Goal: Task Accomplishment & Management: Manage account settings

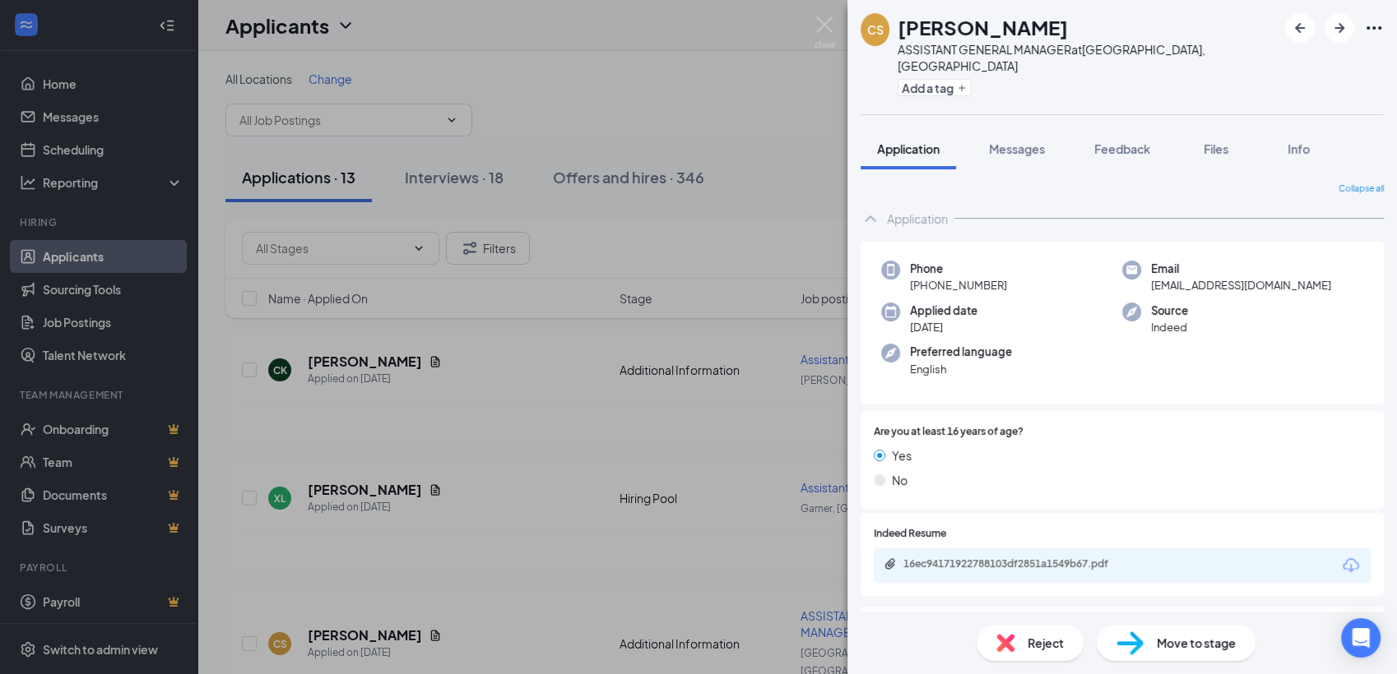
click at [92, 261] on div "CS Chase Smalls ASSISTANT GENERAL MANAGER at Holly Springs, NC Add a tag Applic…" at bounding box center [698, 337] width 1397 height 674
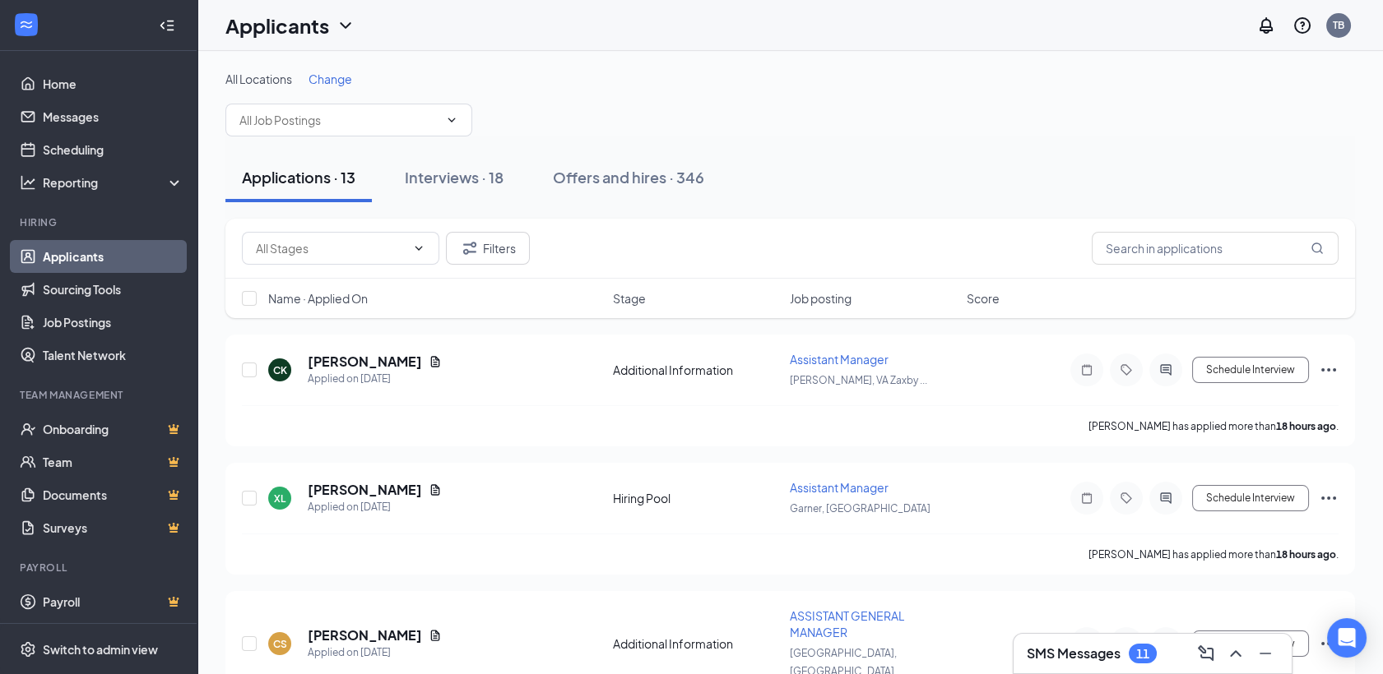
click at [79, 260] on link "Applicants" at bounding box center [113, 256] width 141 height 33
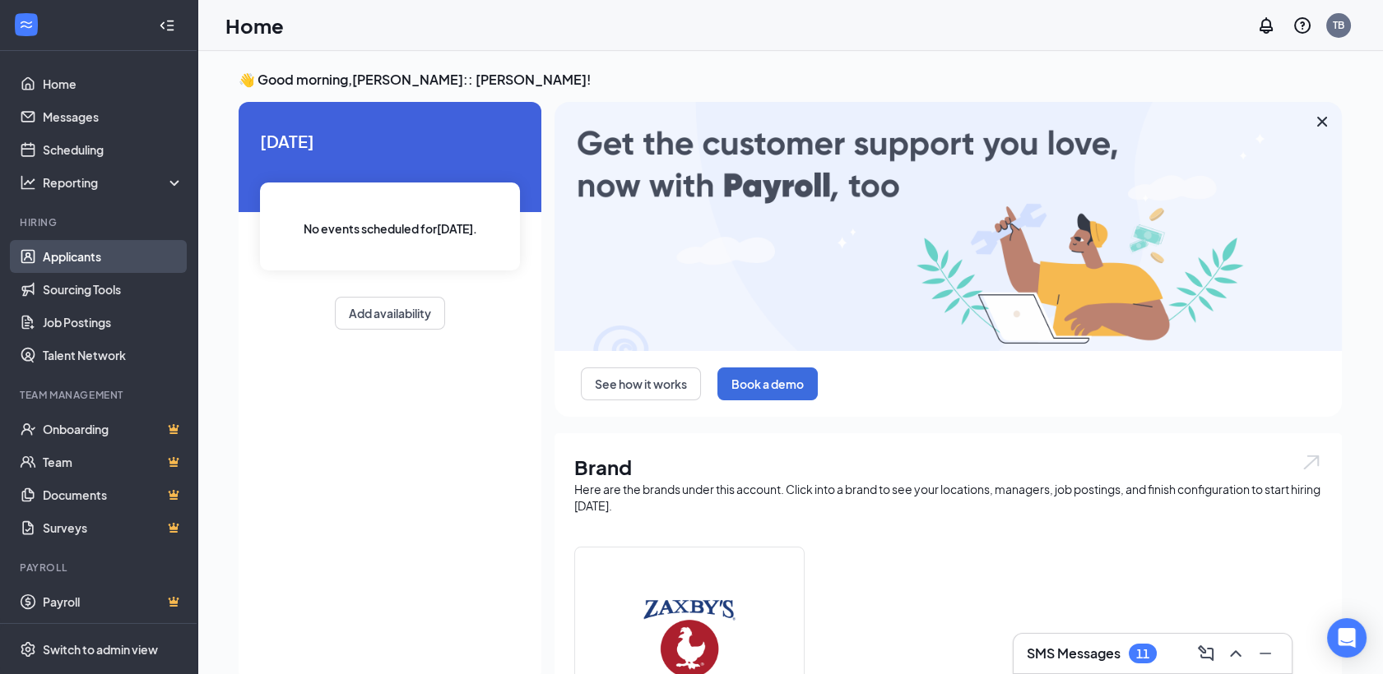
click at [100, 258] on link "Applicants" at bounding box center [113, 256] width 141 height 33
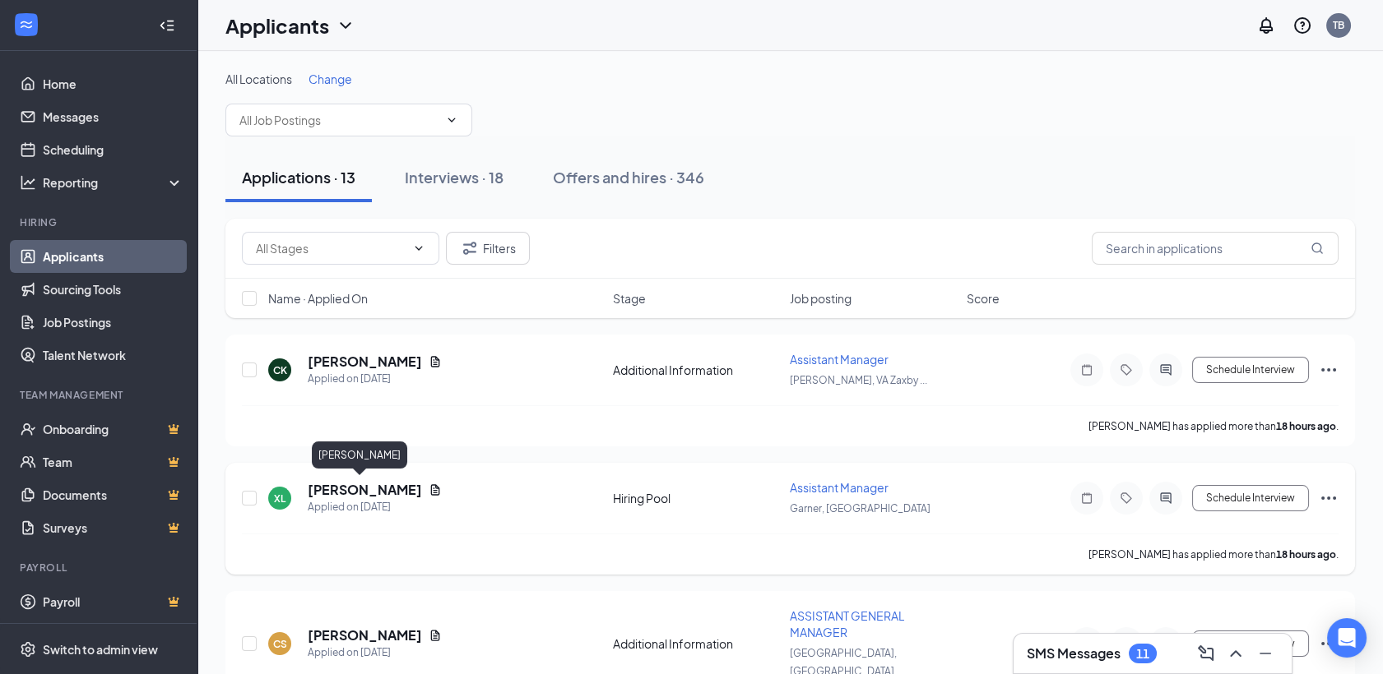
click at [324, 494] on h5 "[PERSON_NAME]" at bounding box center [365, 490] width 114 height 18
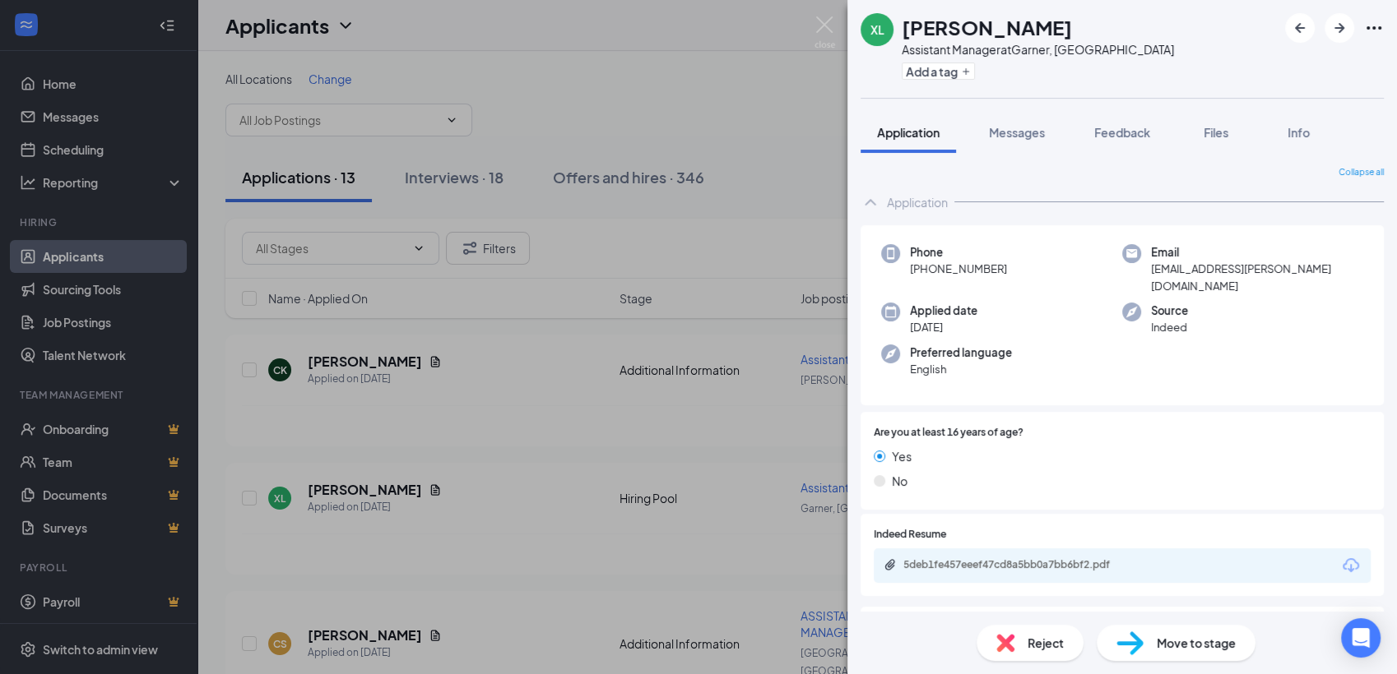
click at [638, 386] on div "XL [PERSON_NAME] Assistant Manager at [GEOGRAPHIC_DATA], [GEOGRAPHIC_DATA] Add …" at bounding box center [698, 337] width 1397 height 674
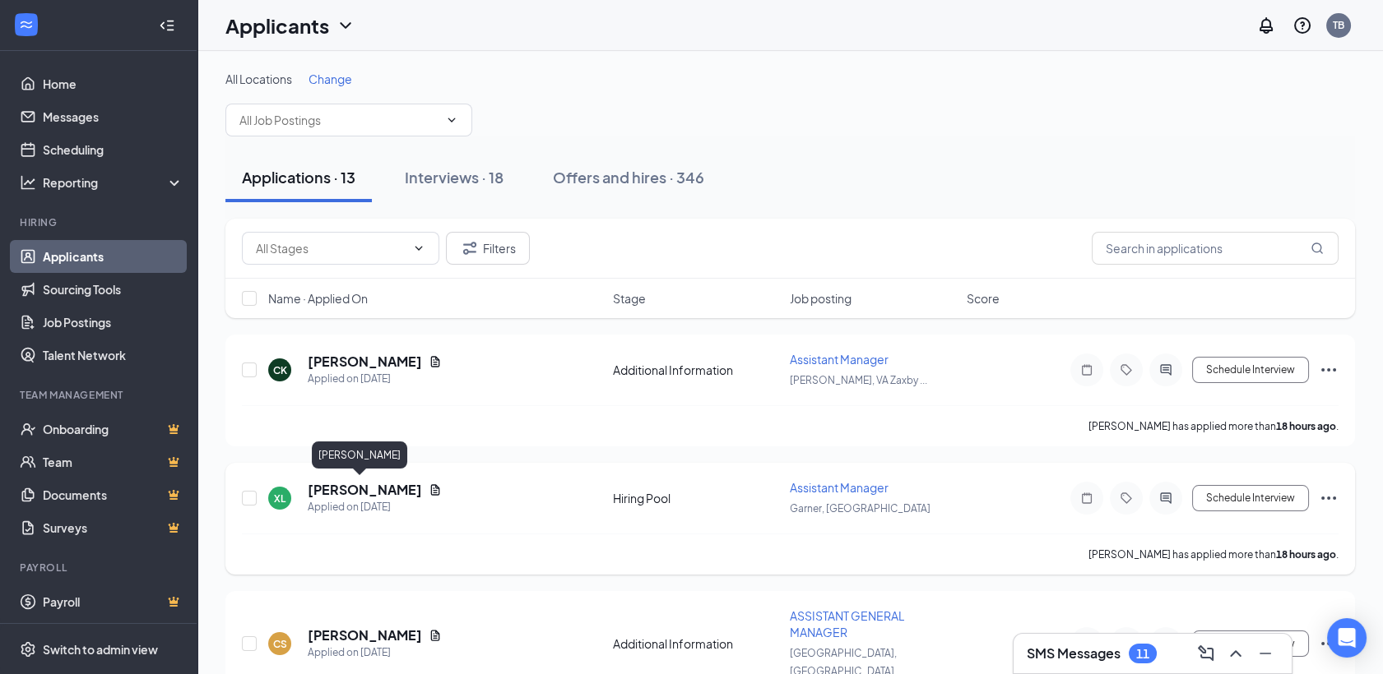
click at [360, 490] on h5 "[PERSON_NAME]" at bounding box center [365, 490] width 114 height 18
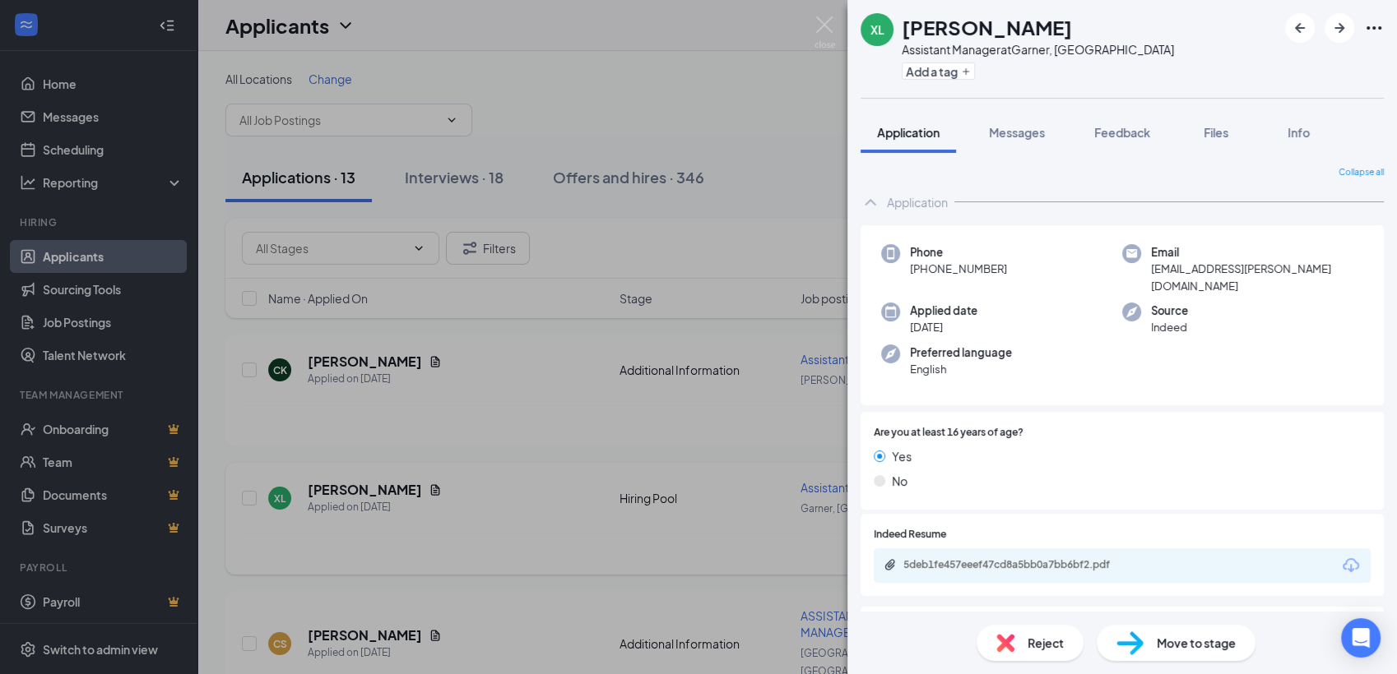
click at [360, 490] on div "XL [PERSON_NAME] Assistant Manager at [GEOGRAPHIC_DATA], [GEOGRAPHIC_DATA] Add …" at bounding box center [698, 337] width 1397 height 674
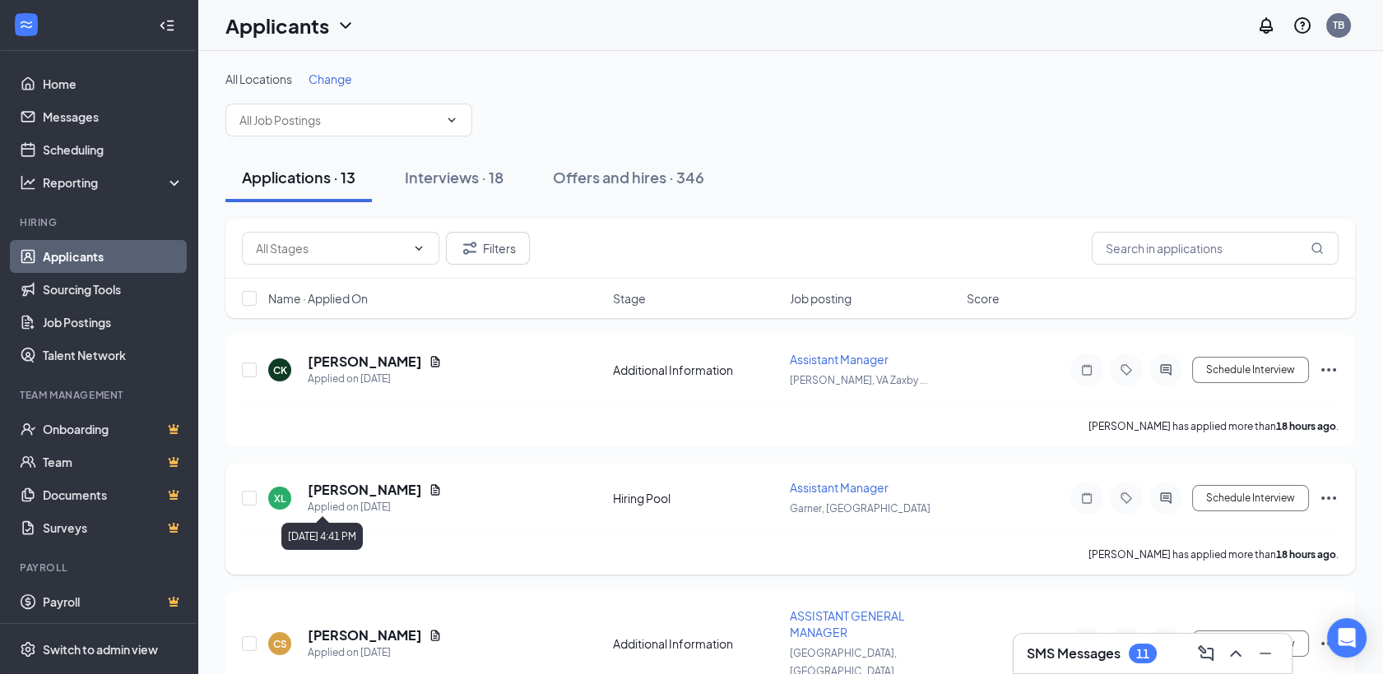
click at [332, 499] on div "Applied on [DATE]" at bounding box center [375, 507] width 134 height 16
click at [324, 499] on div "Applied on [DATE]" at bounding box center [375, 507] width 134 height 16
click at [336, 499] on div "Applied on [DATE]" at bounding box center [375, 507] width 134 height 16
click at [355, 491] on h5 "[PERSON_NAME]" at bounding box center [365, 490] width 114 height 18
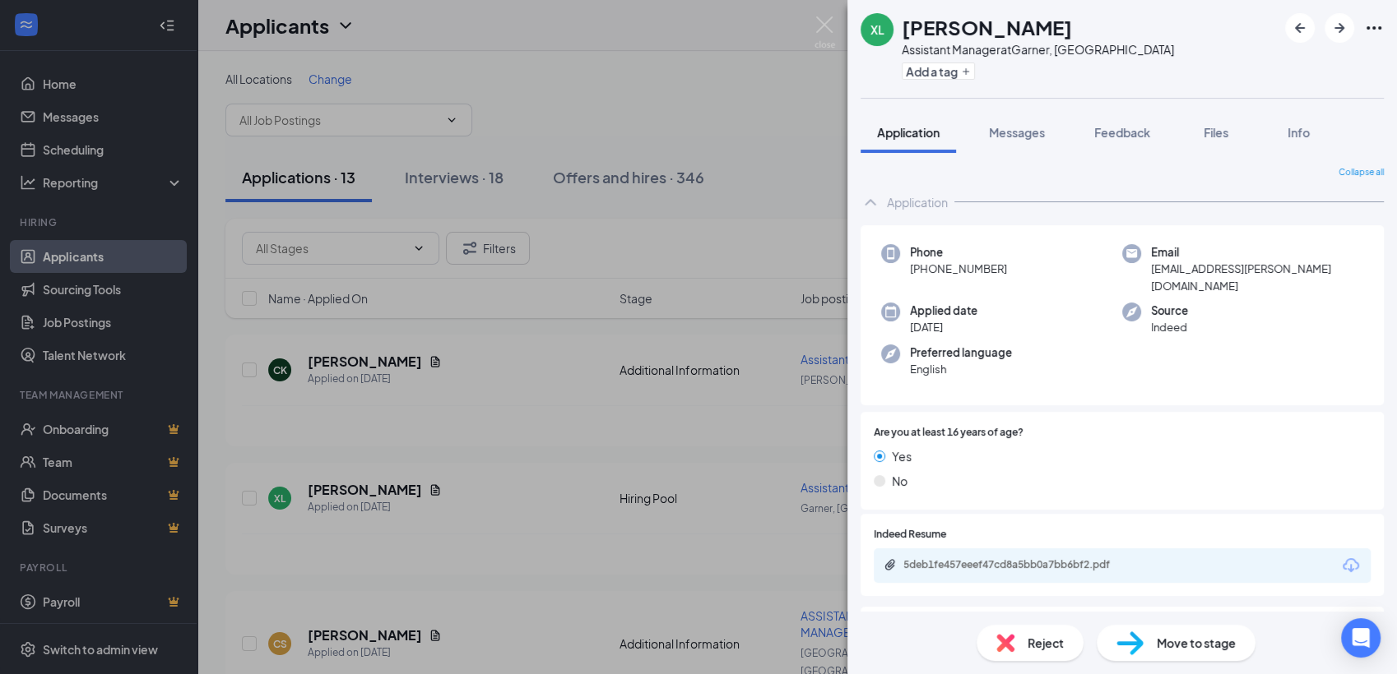
click at [341, 363] on div "XL [PERSON_NAME] Assistant Manager at [GEOGRAPHIC_DATA], [GEOGRAPHIC_DATA] Add …" at bounding box center [698, 337] width 1397 height 674
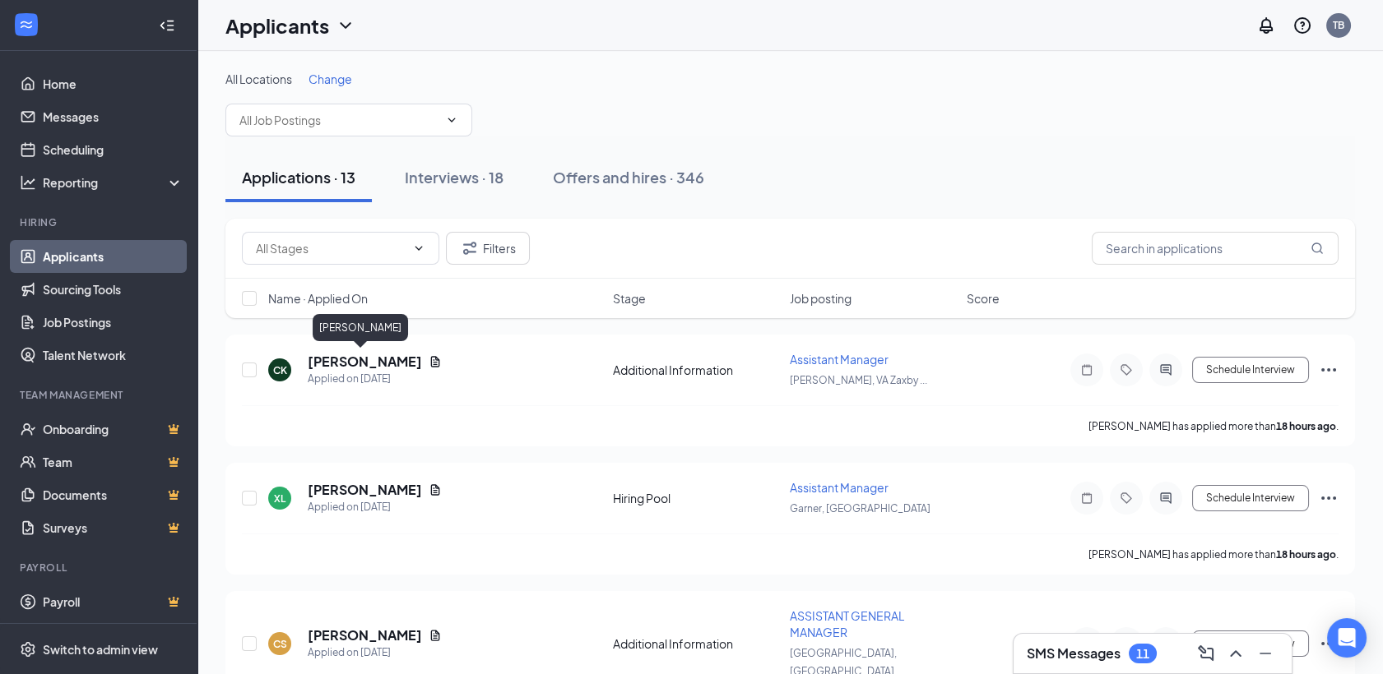
click at [341, 363] on h5 "[PERSON_NAME]" at bounding box center [365, 362] width 114 height 18
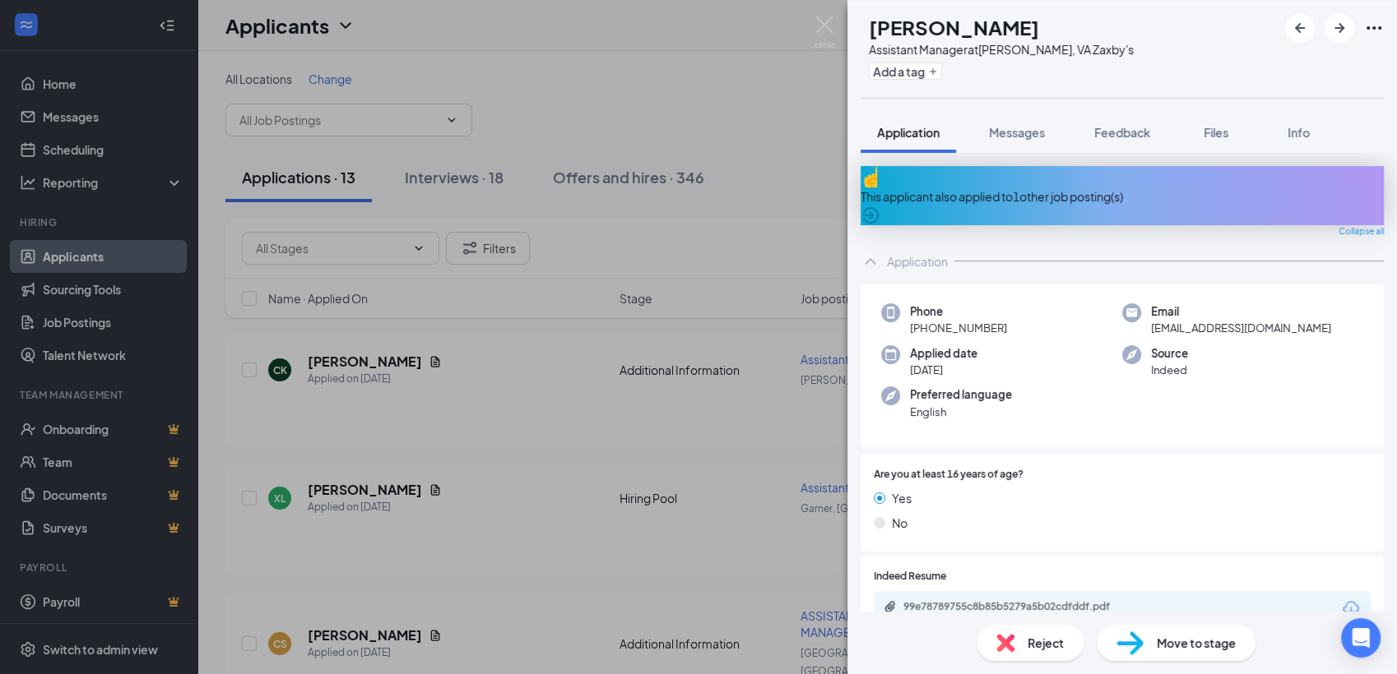
click at [500, 385] on div "CK [PERSON_NAME] Assistant Manager at [GEOGRAPHIC_DATA], [GEOGRAPHIC_DATA] Zaxb…" at bounding box center [698, 337] width 1397 height 674
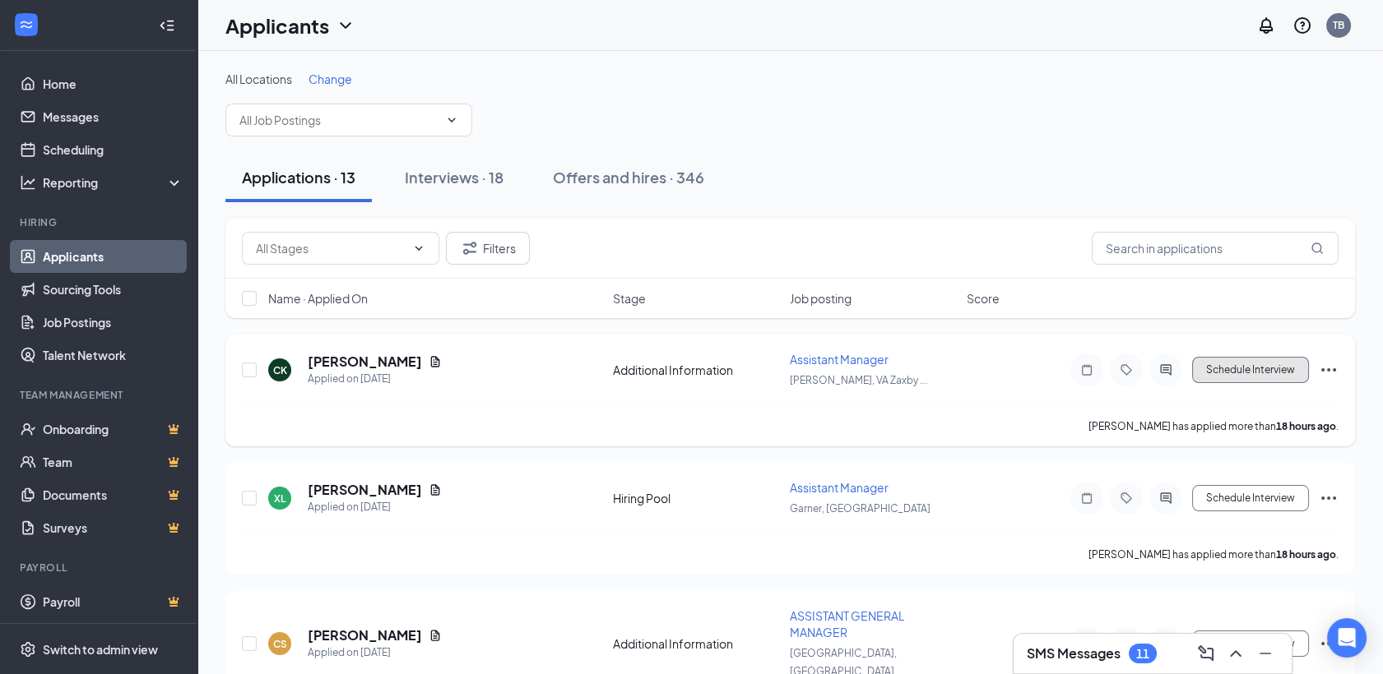
click at [1257, 368] on button "Schedule Interview" at bounding box center [1250, 370] width 117 height 26
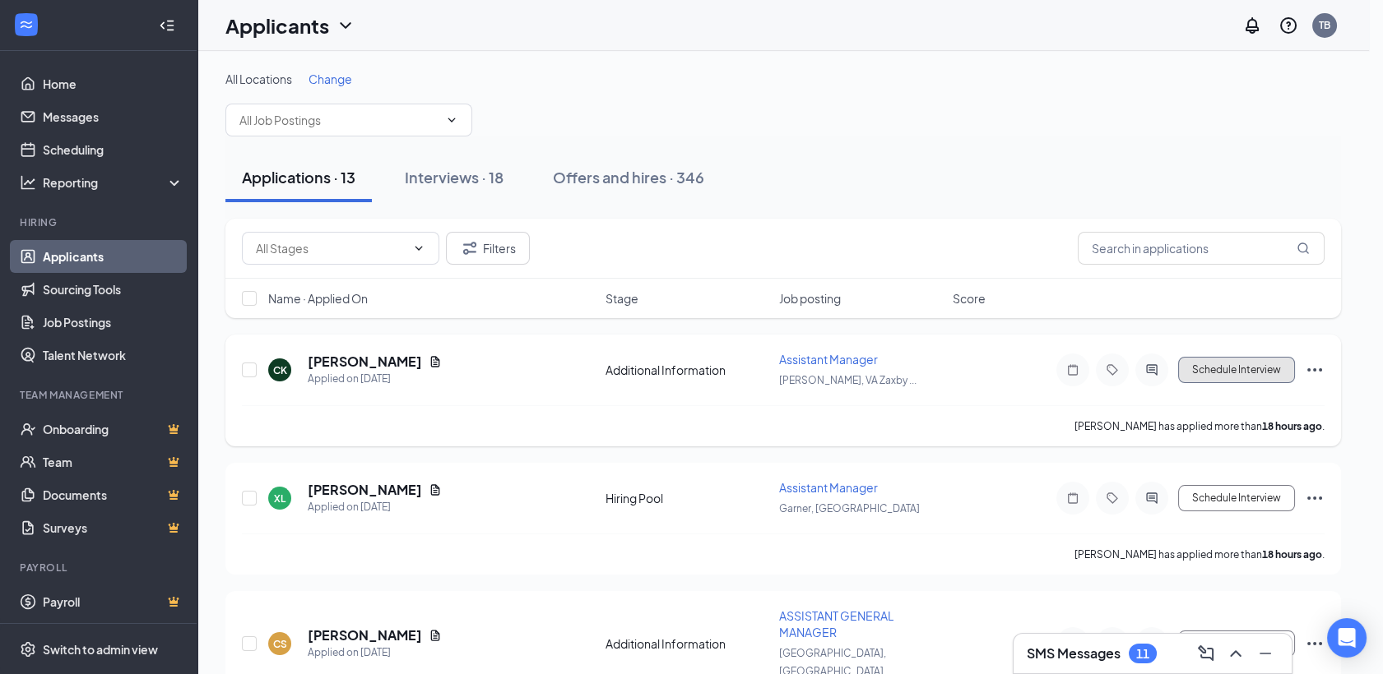
type input "Availability (next stage)"
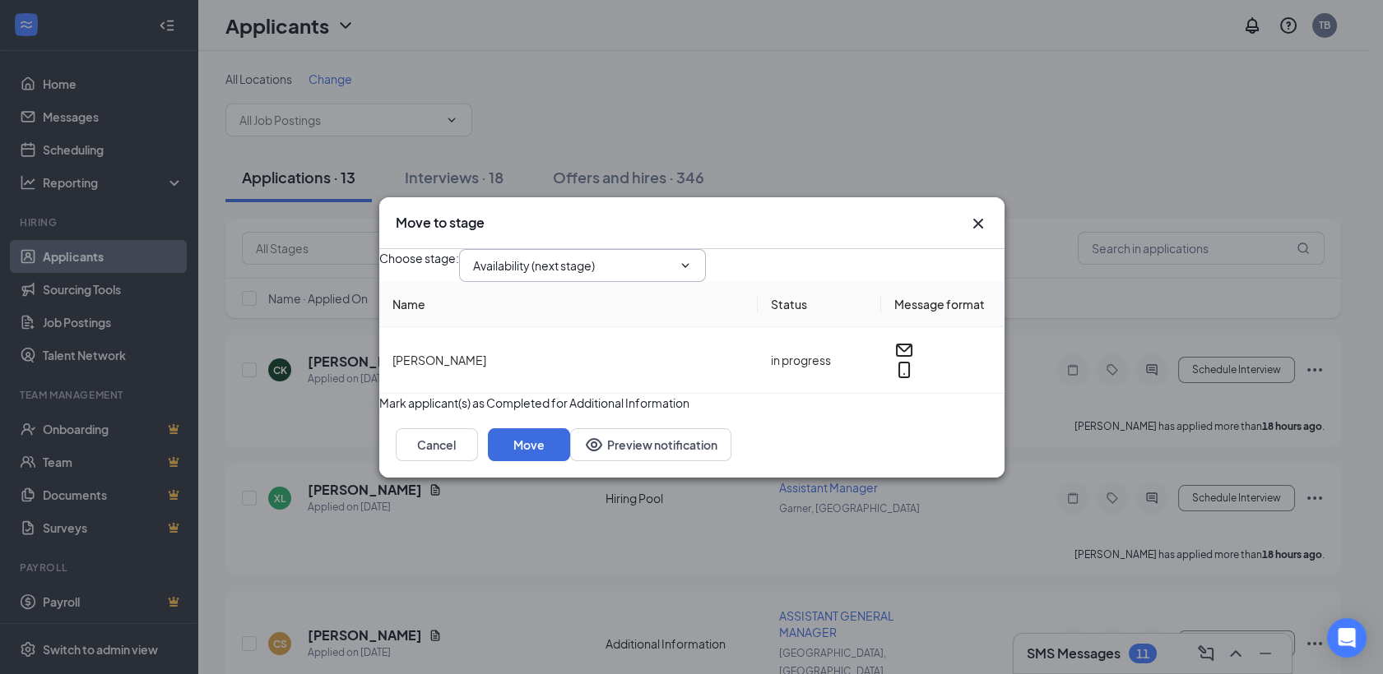
click at [692, 259] on icon "ChevronDown" at bounding box center [685, 265] width 13 height 13
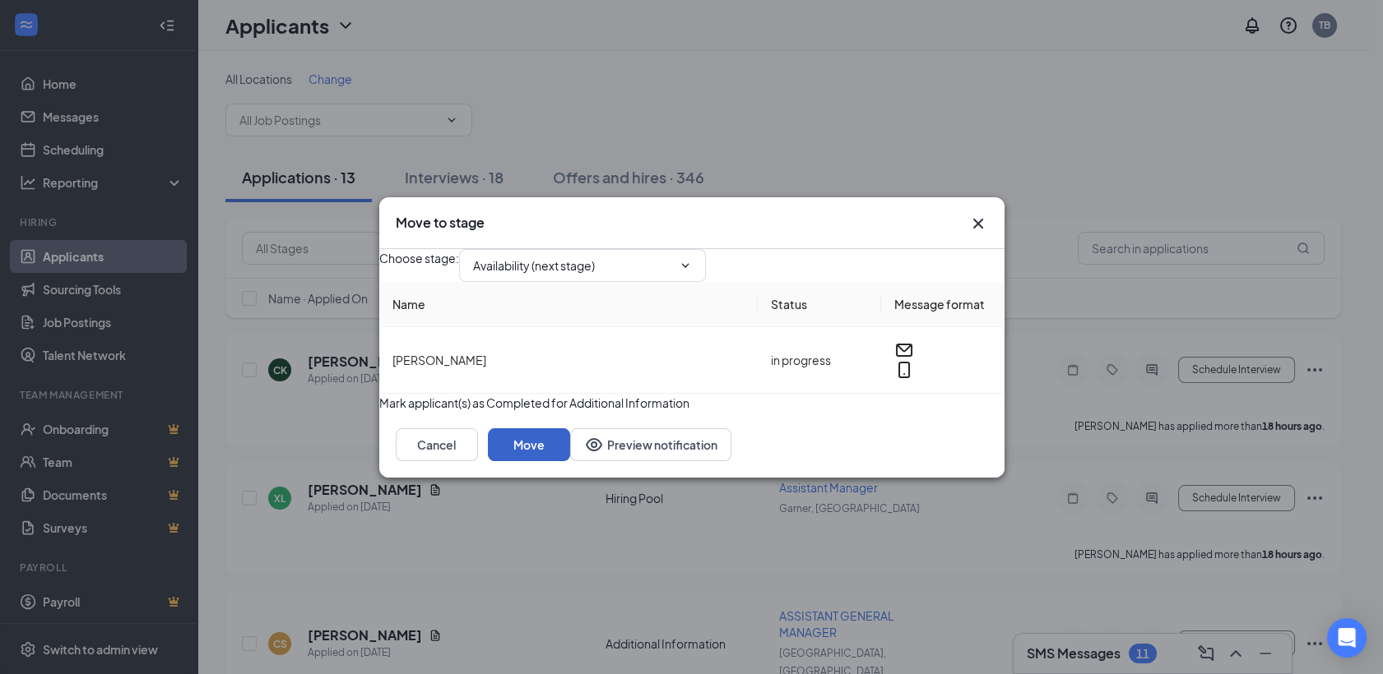
click at [570, 461] on button "Move" at bounding box center [529, 445] width 82 height 33
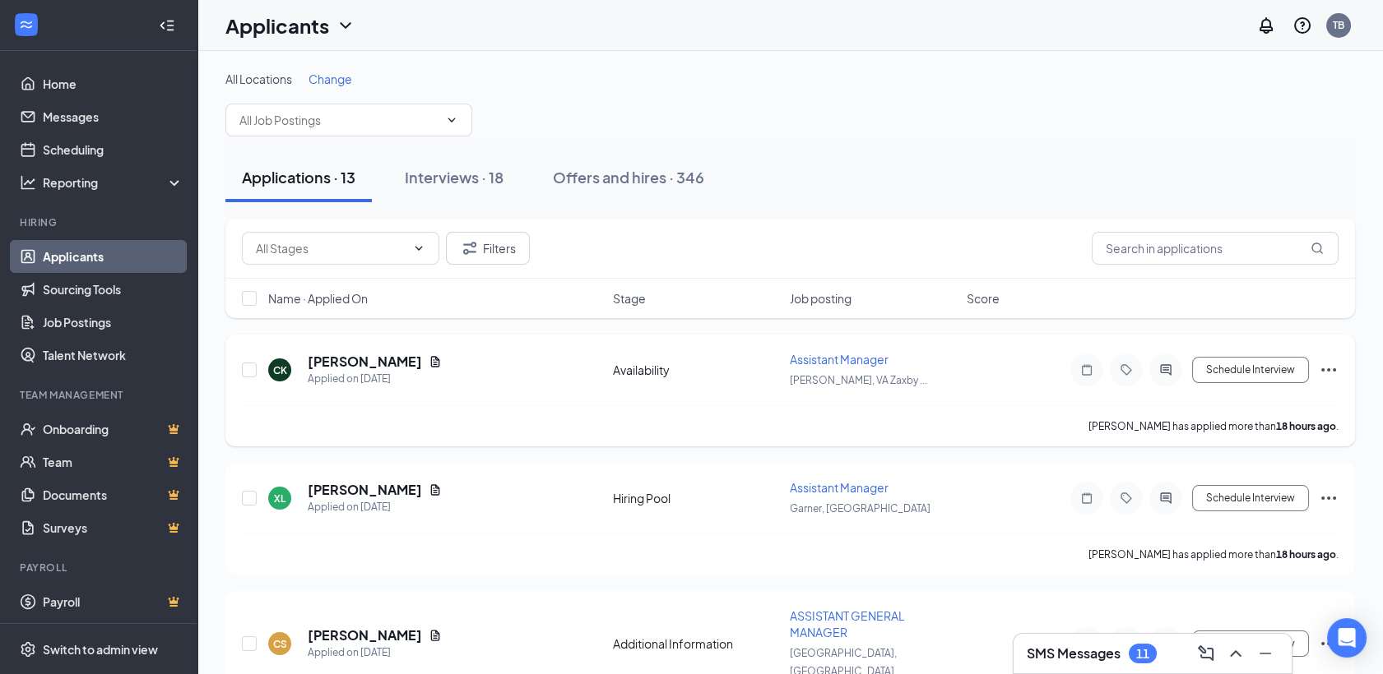
click at [1325, 373] on icon "Ellipses" at bounding box center [1329, 370] width 20 height 20
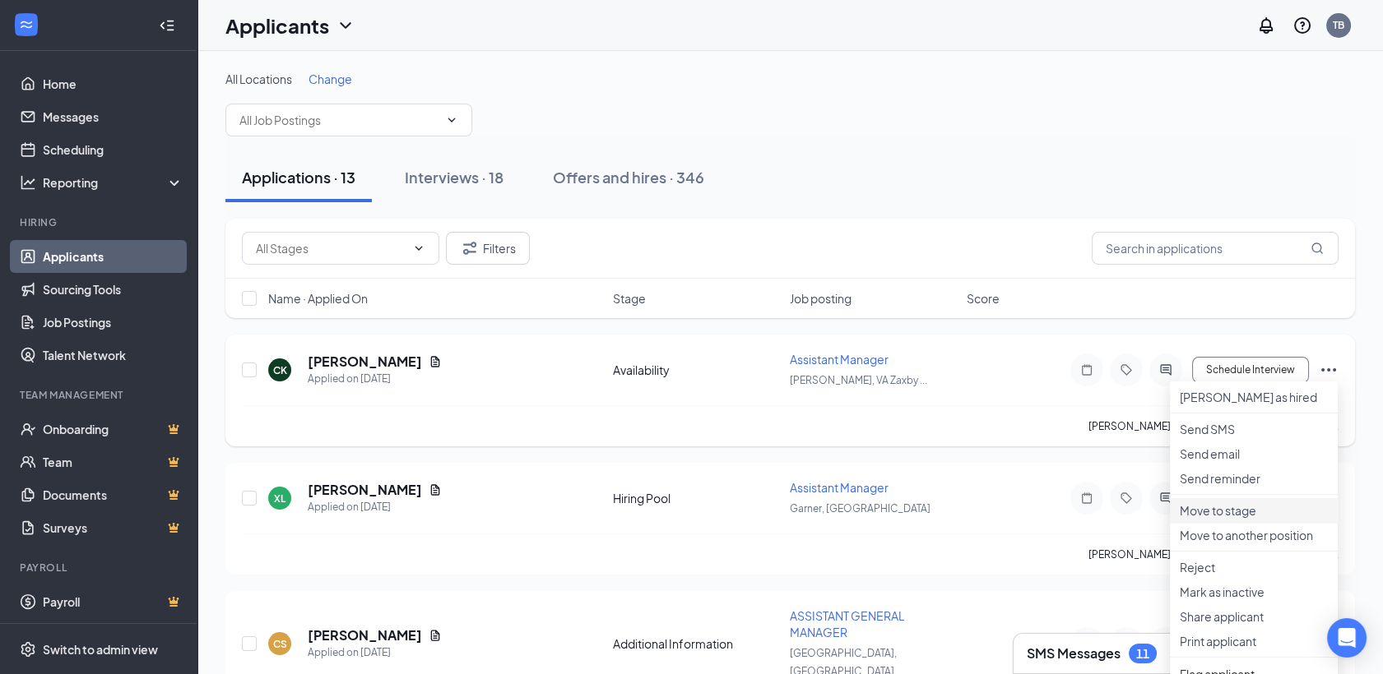
click at [1231, 519] on p "Move to stage" at bounding box center [1254, 511] width 148 height 16
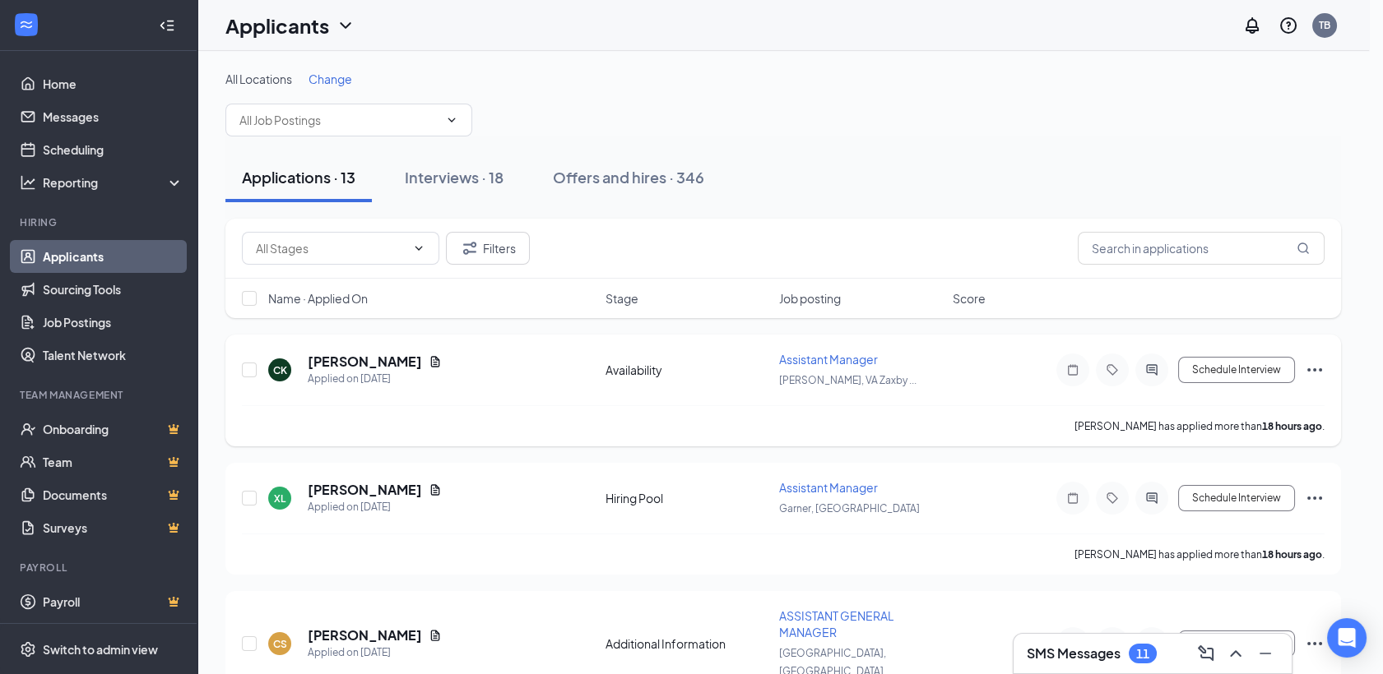
type input "Hiring Pool (next stage)"
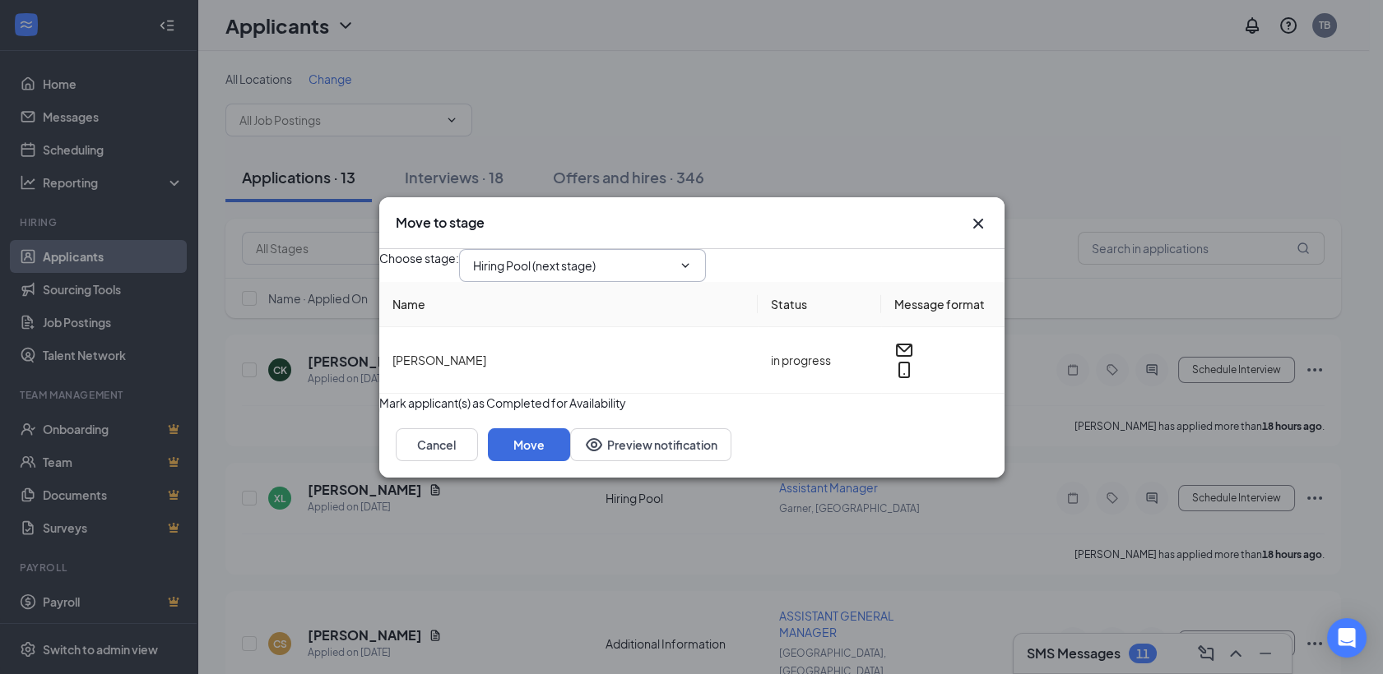
click at [692, 259] on icon "ChevronDown" at bounding box center [685, 265] width 13 height 13
click at [570, 461] on button "Move" at bounding box center [529, 445] width 82 height 33
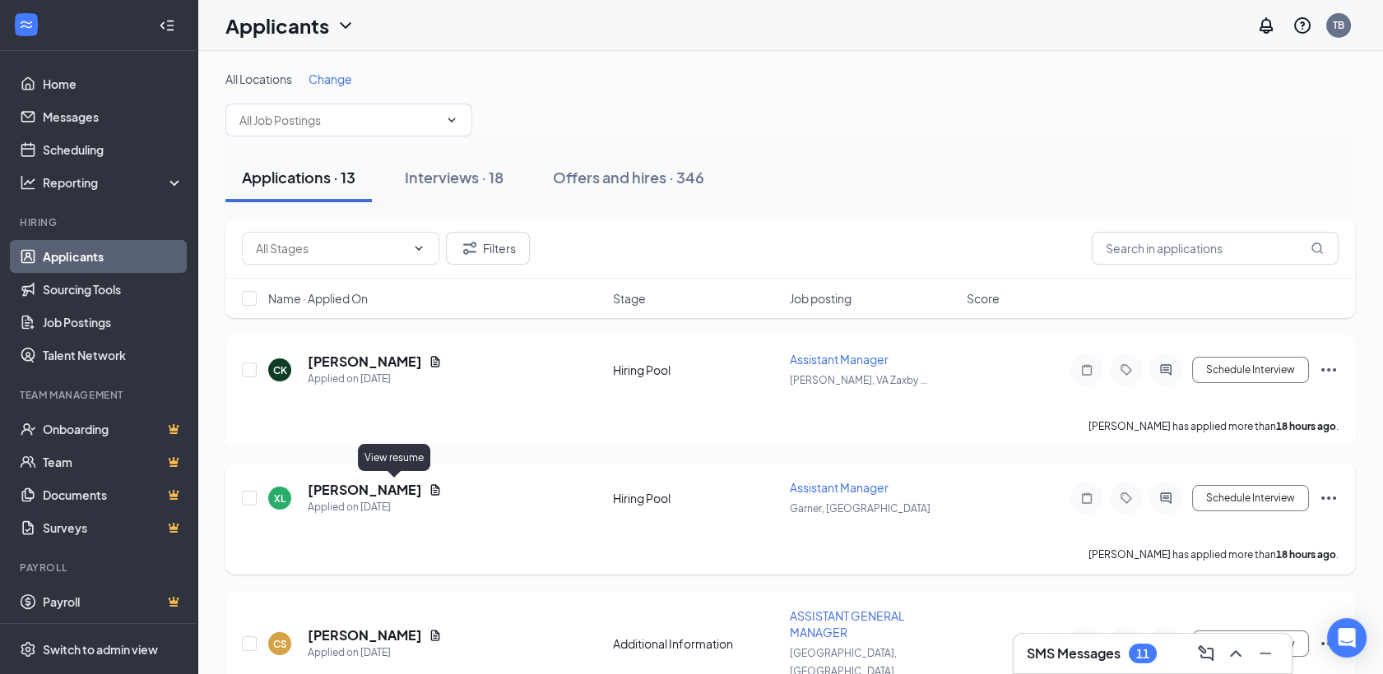
click at [429, 489] on icon "Document" at bounding box center [435, 490] width 13 height 13
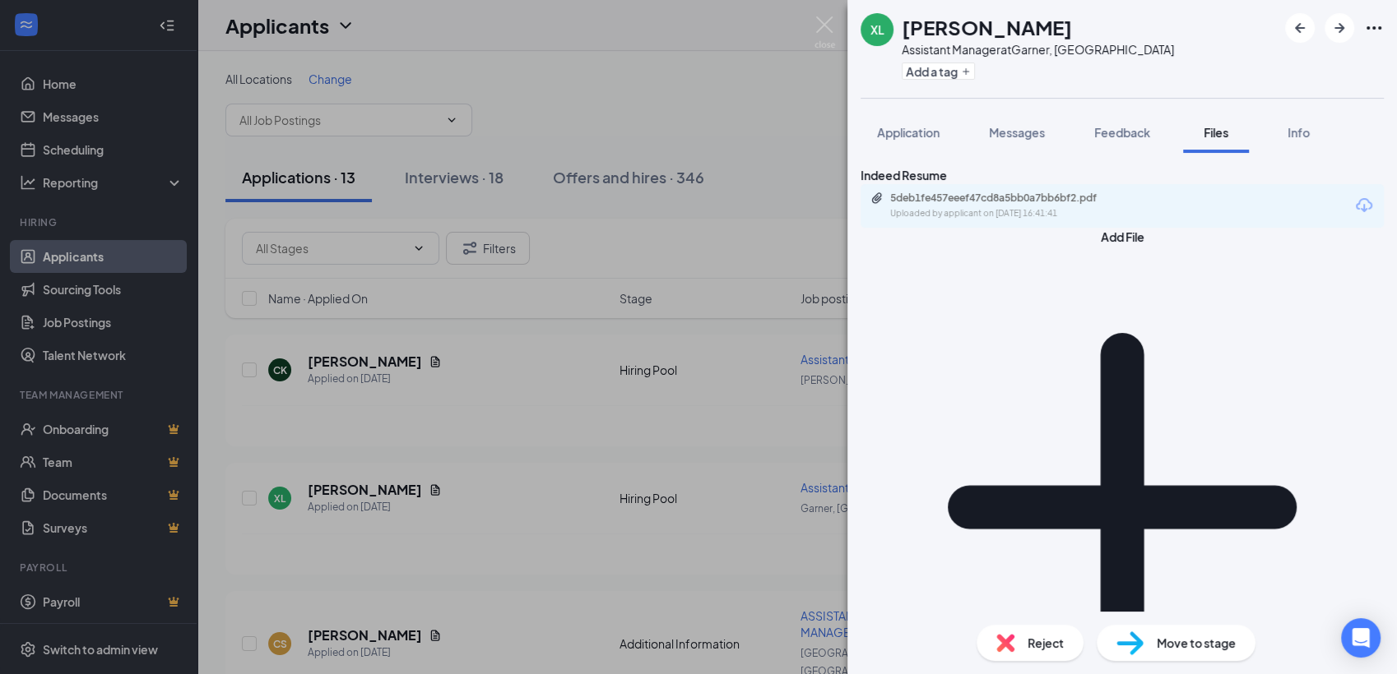
click at [342, 488] on div "XL [PERSON_NAME] Assistant Manager at [GEOGRAPHIC_DATA], [GEOGRAPHIC_DATA] Add …" at bounding box center [698, 337] width 1397 height 674
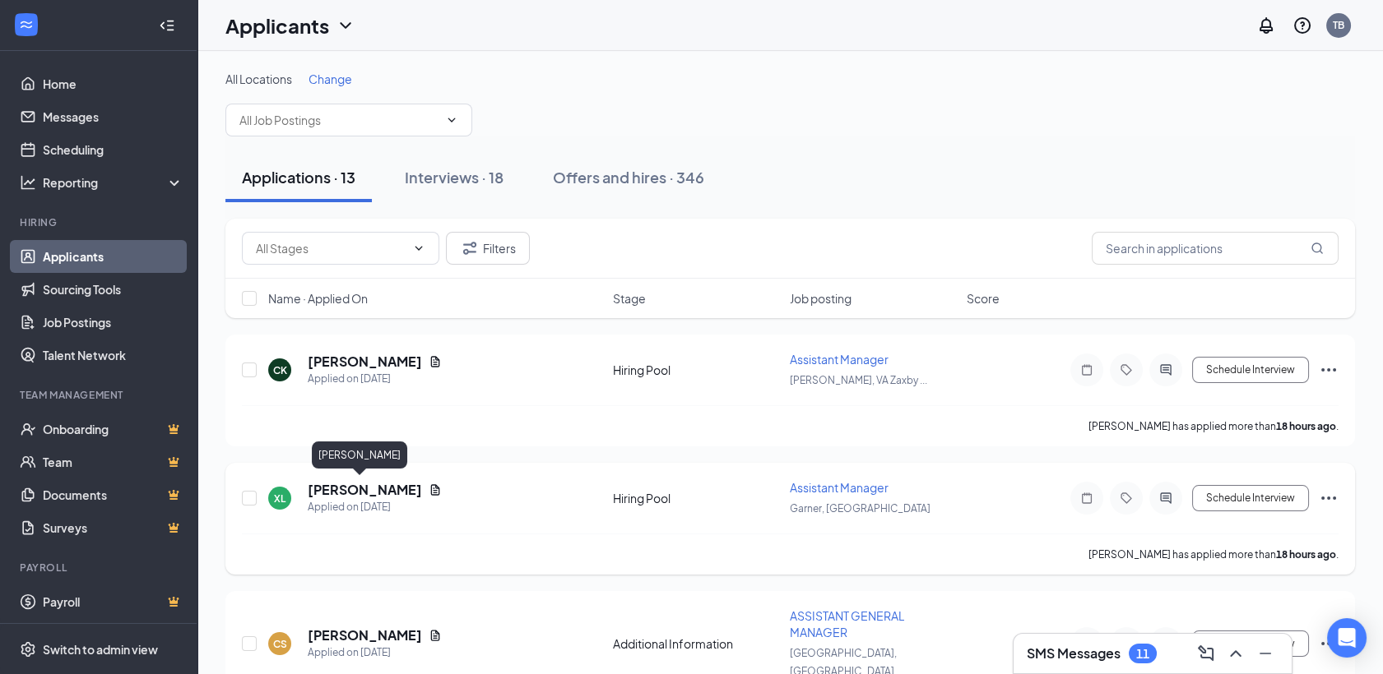
click at [334, 495] on h5 "[PERSON_NAME]" at bounding box center [365, 490] width 114 height 18
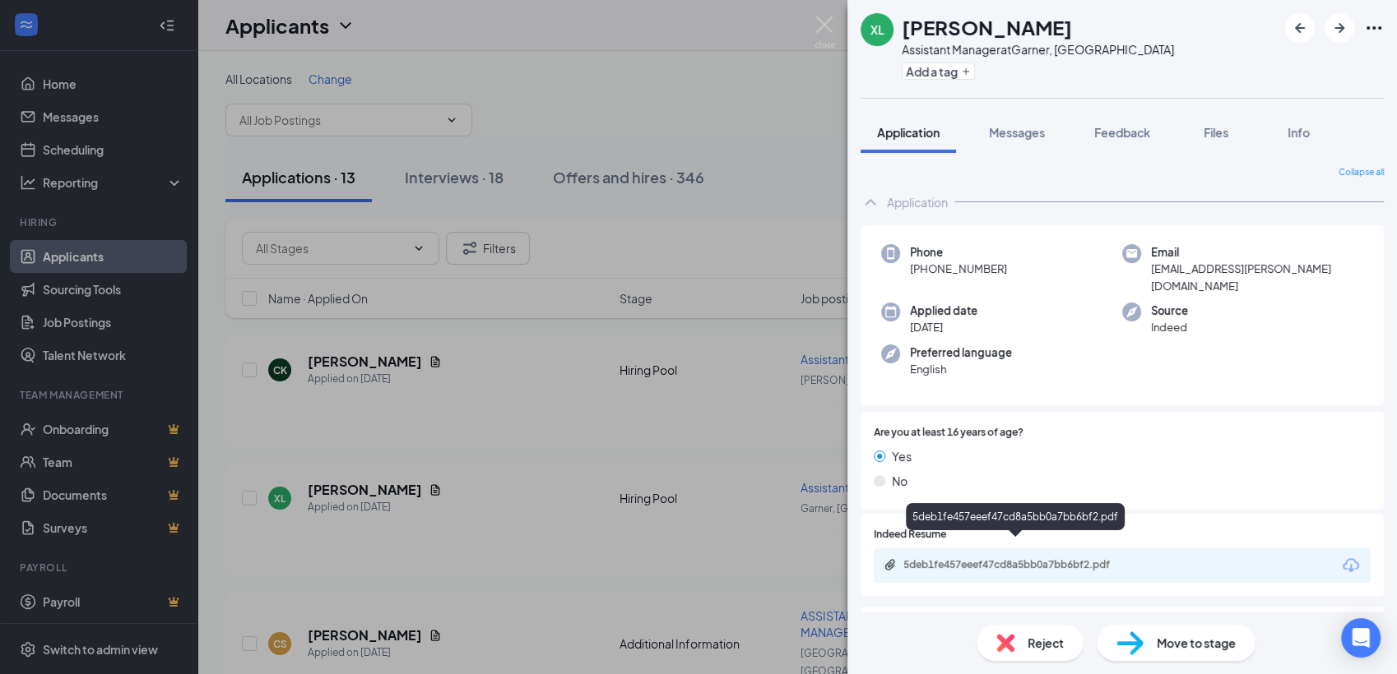
click at [995, 559] on div "5deb1fe457eeef47cd8a5bb0a7bb6bf2.pdf" at bounding box center [1018, 565] width 230 height 13
click at [82, 322] on div "XL [PERSON_NAME] Assistant Manager at [GEOGRAPHIC_DATA], [GEOGRAPHIC_DATA] Add …" at bounding box center [698, 337] width 1397 height 674
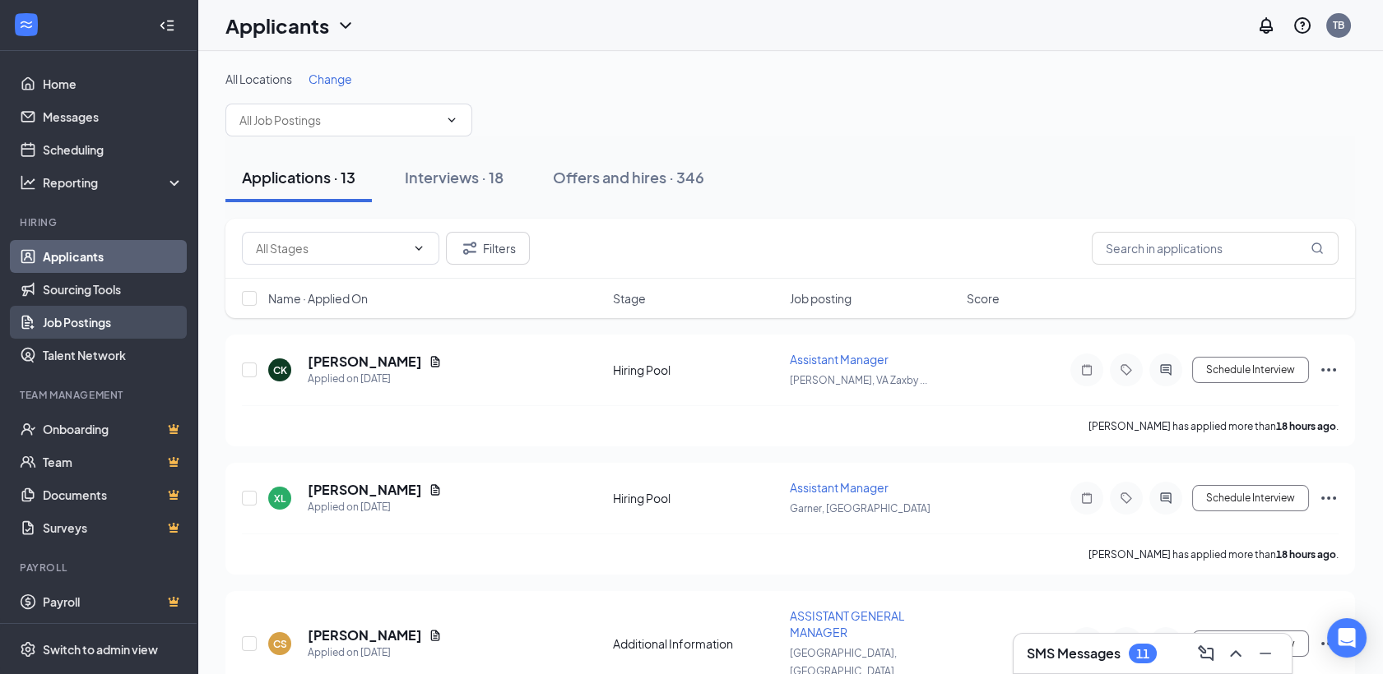
click at [53, 319] on link "Job Postings" at bounding box center [113, 322] width 141 height 33
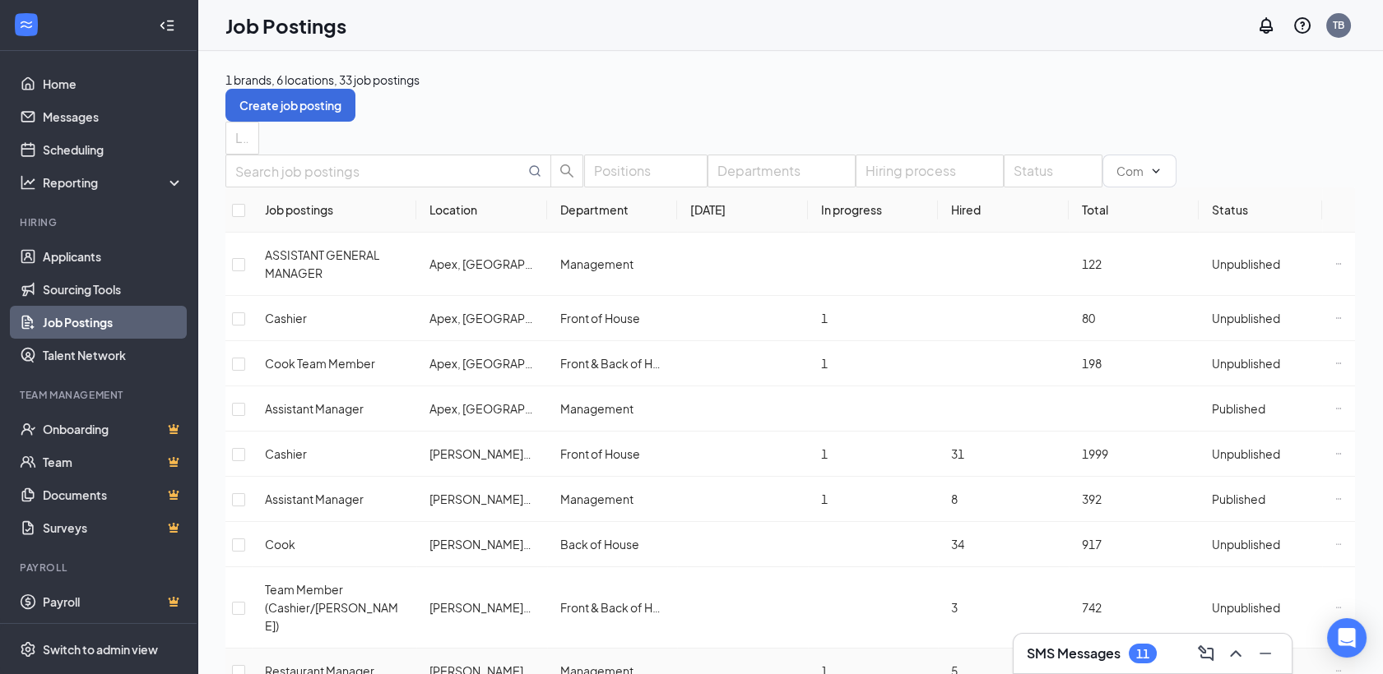
click at [334, 664] on span "Restaurant Manager" at bounding box center [319, 671] width 109 height 15
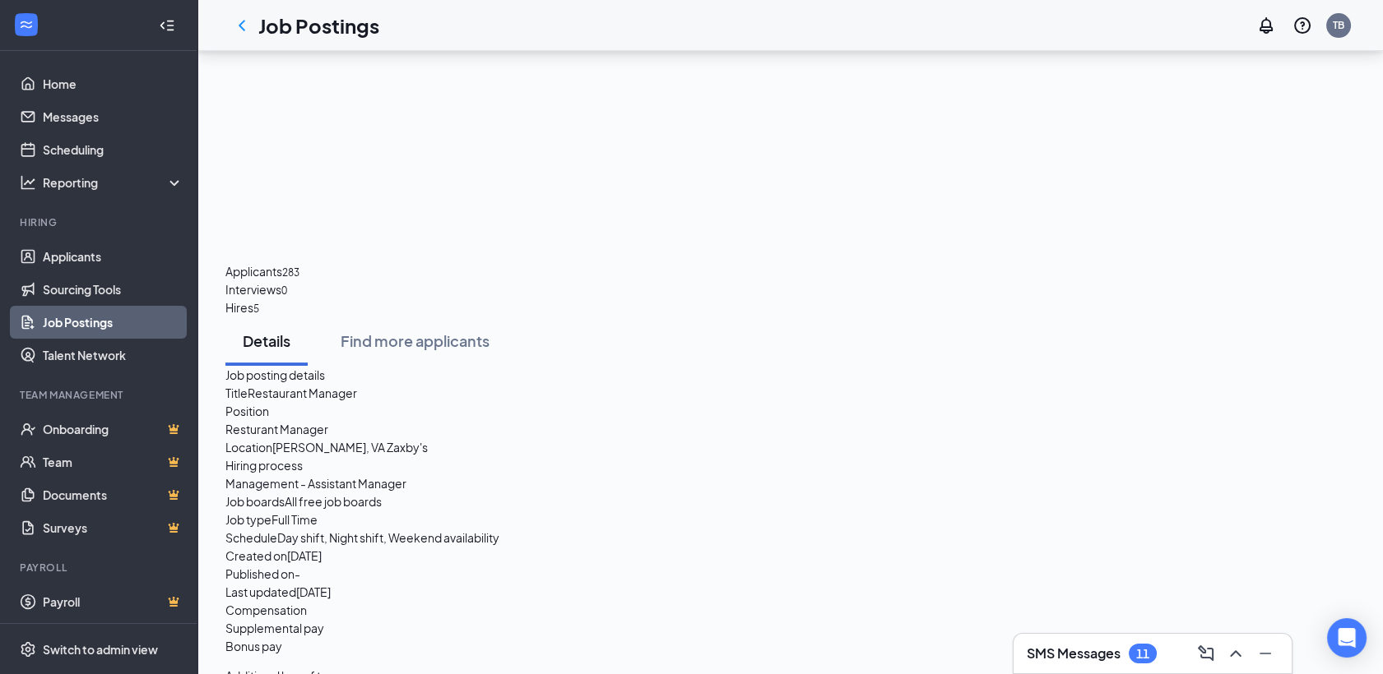
scroll to position [995, 0]
